Goal: Transaction & Acquisition: Purchase product/service

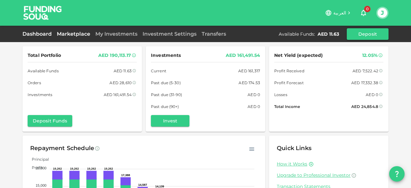
click at [64, 34] on link "Marketplace" at bounding box center [73, 34] width 39 height 6
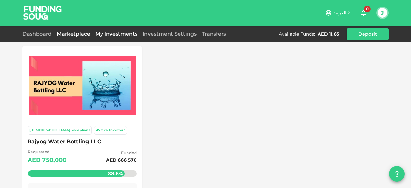
click at [119, 31] on link "My Investments" at bounding box center [116, 34] width 47 height 6
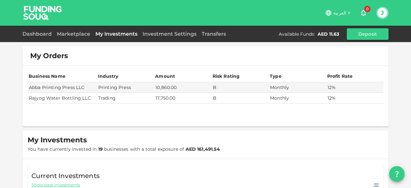
click at [101, 97] on td "Trading" at bounding box center [125, 98] width 57 height 11
click at [69, 30] on div "Marketplace" at bounding box center [73, 34] width 39 height 8
click at [67, 34] on link "Marketplace" at bounding box center [73, 34] width 39 height 6
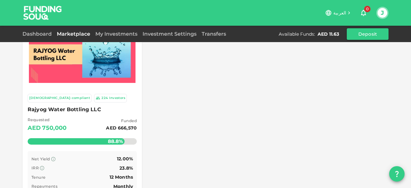
scroll to position [96, 0]
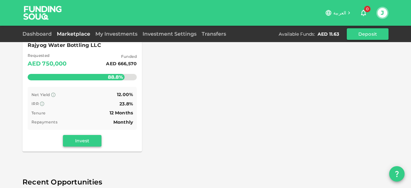
click at [79, 142] on button "Invest" at bounding box center [82, 141] width 39 height 12
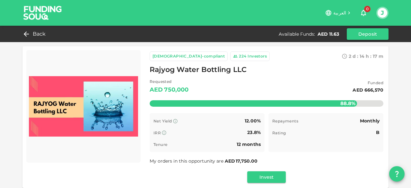
scroll to position [32, 0]
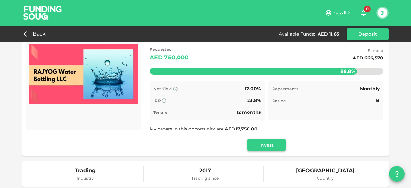
click at [272, 142] on button "Invest" at bounding box center [266, 145] width 39 height 12
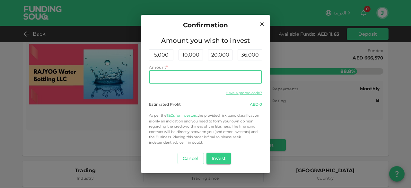
click at [200, 78] on input "Amount" at bounding box center [205, 77] width 113 height 13
type input "10"
click at [162, 95] on div "Have a promo code?" at bounding box center [205, 93] width 113 height 8
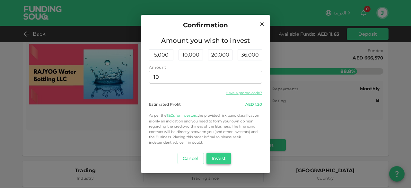
click at [222, 159] on button "Invest" at bounding box center [218, 158] width 25 height 12
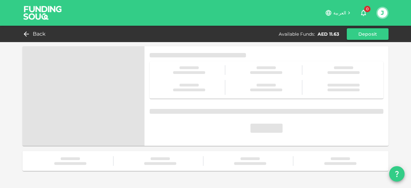
scroll to position [0, 0]
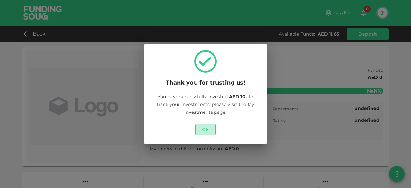
click at [206, 129] on button "Ok" at bounding box center [205, 130] width 21 height 12
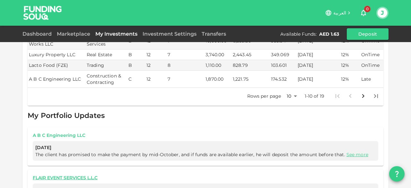
scroll to position [321, 0]
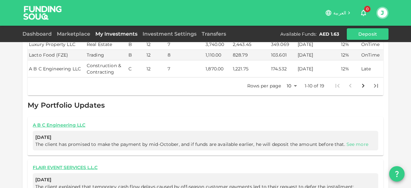
click at [361, 141] on link "See more" at bounding box center [357, 144] width 22 height 6
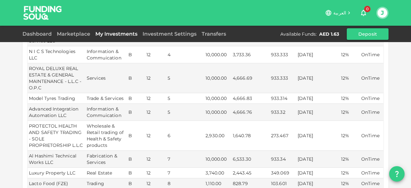
scroll to position [257, 0]
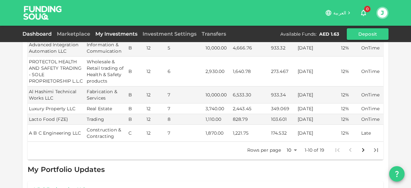
click at [37, 35] on link "Dashboard" at bounding box center [38, 34] width 32 height 6
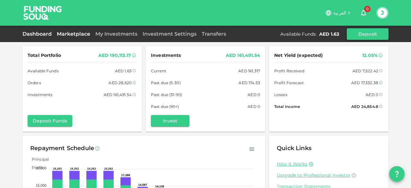
click at [71, 34] on link "Marketplace" at bounding box center [73, 34] width 39 height 6
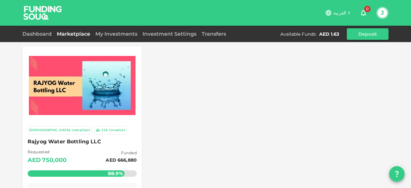
click at [94, 126] on div "224 Investors" at bounding box center [110, 130] width 33 height 9
